Goal: Navigation & Orientation: Find specific page/section

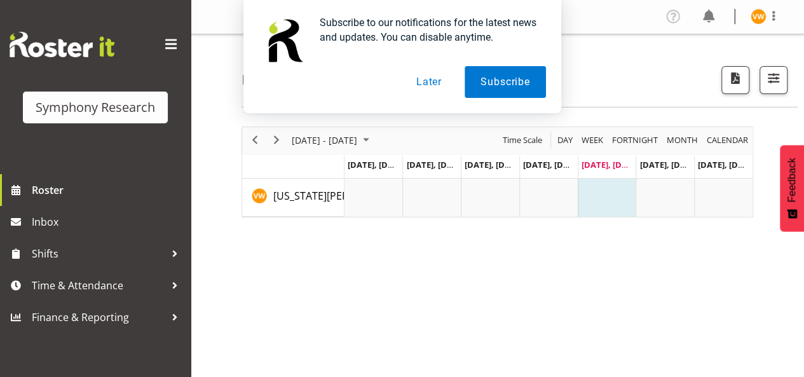
click at [437, 83] on button "Later" at bounding box center [429, 82] width 57 height 32
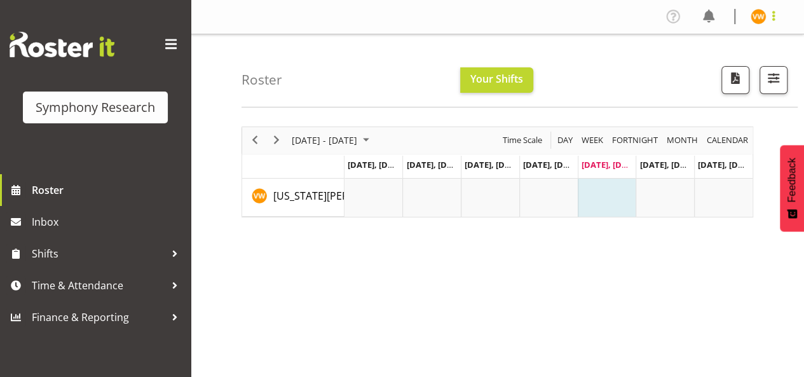
click at [777, 24] on span at bounding box center [773, 15] width 15 height 15
click at [591, 53] on div "Roster Your Shifts All Locations Clear MM Symphony Select All Deselect All All …" at bounding box center [520, 70] width 556 height 73
click at [682, 69] on div "Roster Your Shifts All Locations Clear MM Symphony Select All Deselect All All …" at bounding box center [520, 70] width 556 height 73
drag, startPoint x: 736, startPoint y: 0, endPoint x: 489, endPoint y: 293, distance: 383.5
click at [489, 293] on div "[DATE] - [DATE] [DATE] Day Week Fortnight Month calendar Month Agenda Time Scal…" at bounding box center [523, 371] width 563 height 509
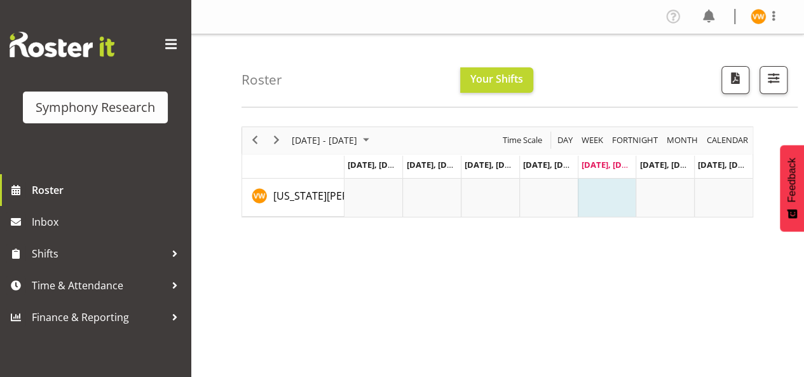
click at [571, 41] on div "Roster Your Shifts All Locations Clear MM Symphony Select All Deselect All All …" at bounding box center [520, 70] width 556 height 73
click at [440, 108] on div "Roster Your Shifts All Locations Clear MM Symphony Select All Deselect All All …" at bounding box center [497, 329] width 613 height 591
click at [778, 13] on span at bounding box center [773, 15] width 15 height 15
drag, startPoint x: 572, startPoint y: 52, endPoint x: 600, endPoint y: 46, distance: 28.6
click at [573, 52] on div "Roster Your Shifts All Locations Clear MM Symphony Select All Deselect All All …" at bounding box center [520, 70] width 556 height 73
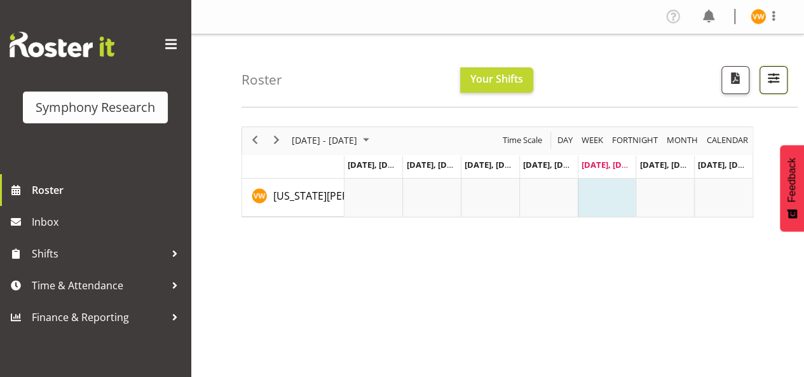
click at [775, 79] on span "button" at bounding box center [773, 78] width 17 height 17
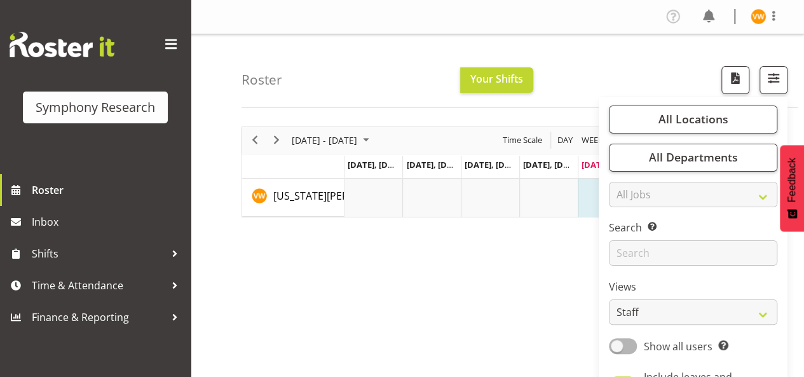
click at [615, 67] on div "Roster Your Shifts All Locations Clear MM Symphony Select All Deselect All All …" at bounding box center [520, 70] width 556 height 73
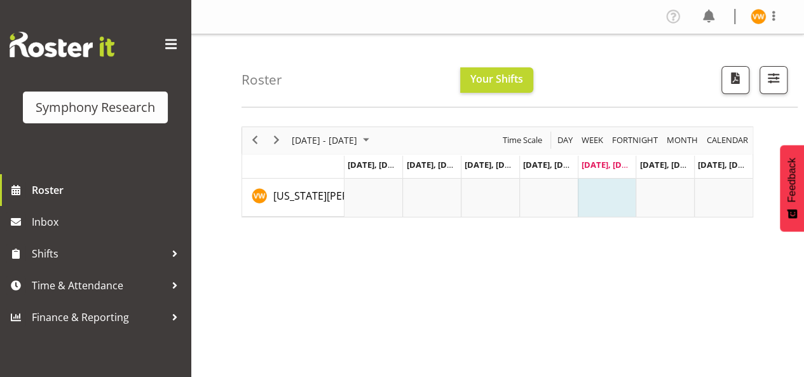
drag, startPoint x: 716, startPoint y: 0, endPoint x: 457, endPoint y: 15, distance: 259.2
click at [457, 15] on nav "Profile Log Out" at bounding box center [497, 16] width 588 height 21
